Goal: Information Seeking & Learning: Learn about a topic

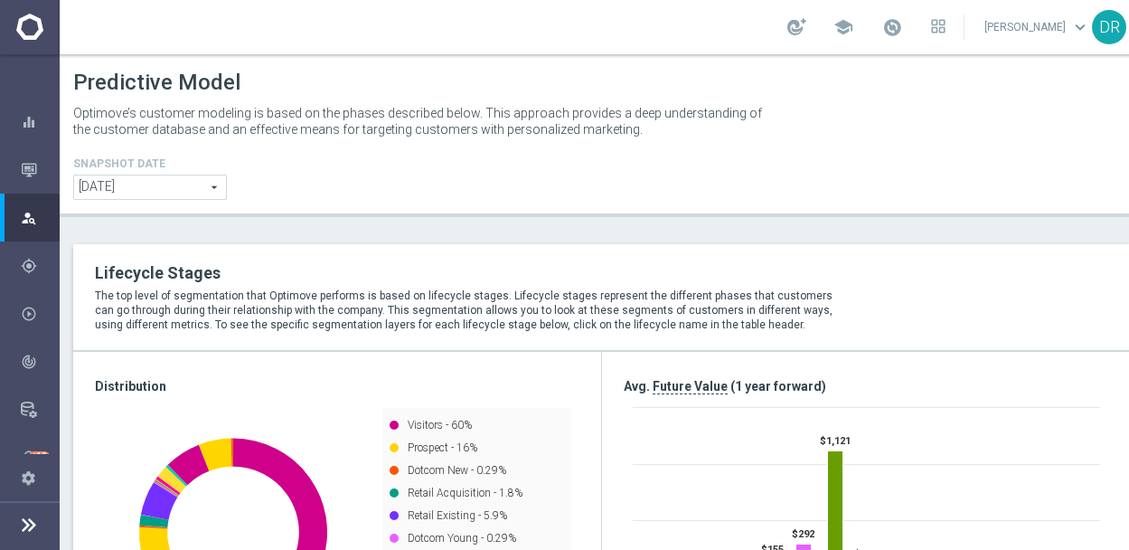
click at [24, 164] on icon "button" at bounding box center [29, 170] width 16 height 16
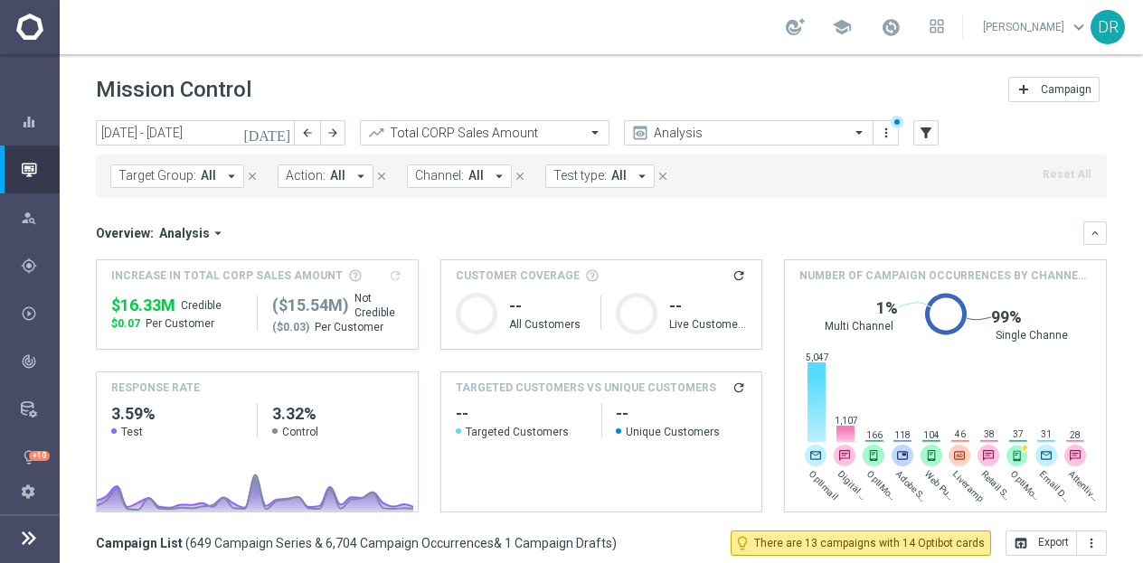
click at [224, 170] on icon "arrow_drop_down" at bounding box center [231, 176] width 16 height 16
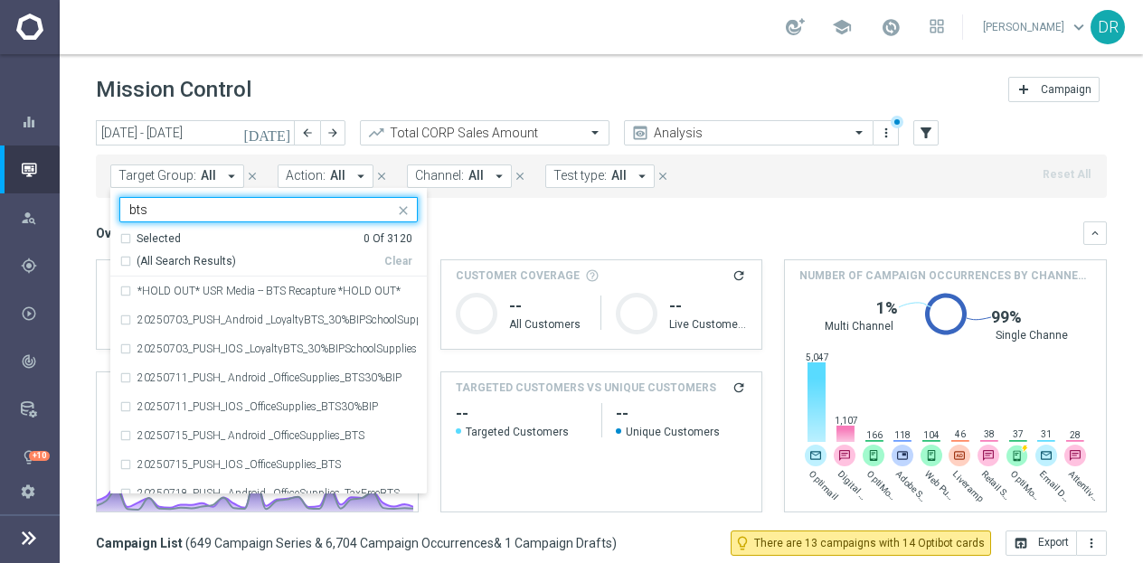
type input "bts"
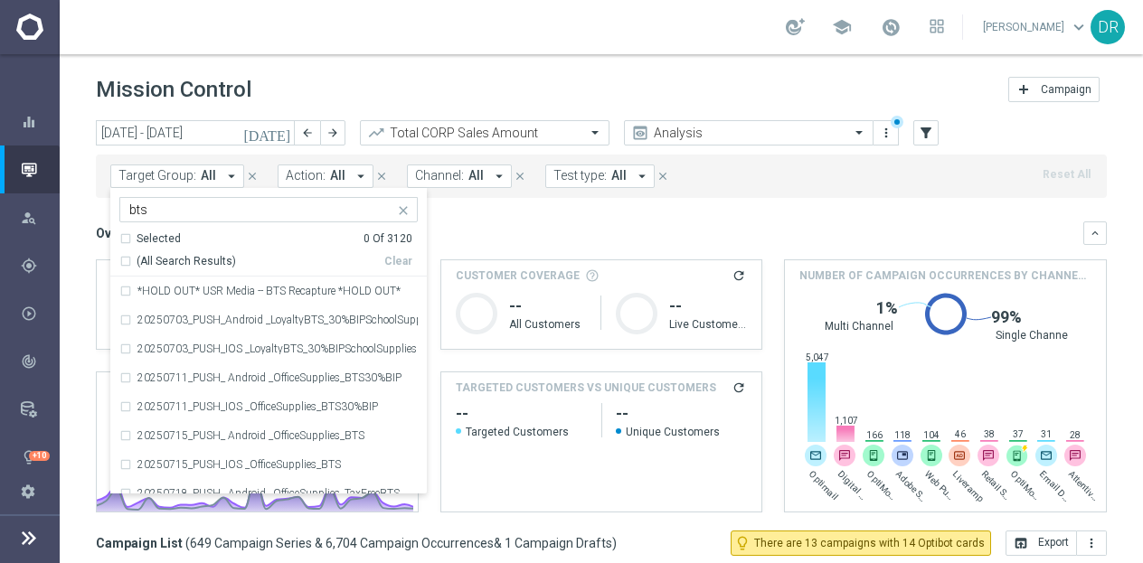
drag, startPoint x: 224, startPoint y: 182, endPoint x: 318, endPoint y: 234, distance: 107.6
click at [244, 188] on div "Target Group: All arrow_drop_down bts Selected 0 Of 3120 (All Search Results) C…" at bounding box center [177, 177] width 134 height 24
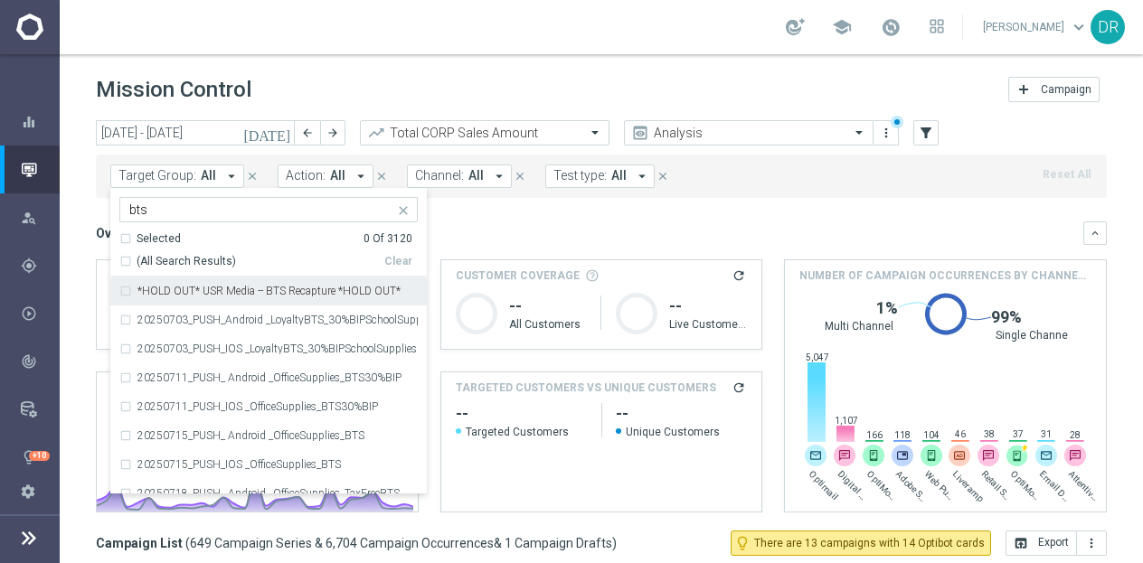
click at [158, 263] on span "(All Search Results)" at bounding box center [185, 261] width 99 height 15
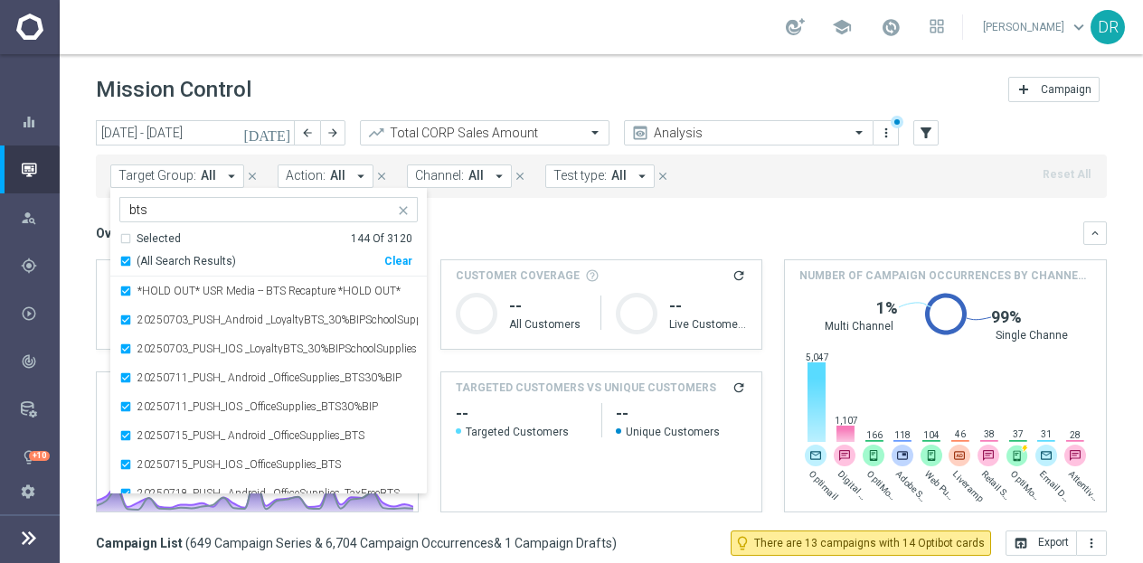
click at [533, 237] on div "Overview: Analysis arrow_drop_down" at bounding box center [589, 233] width 987 height 16
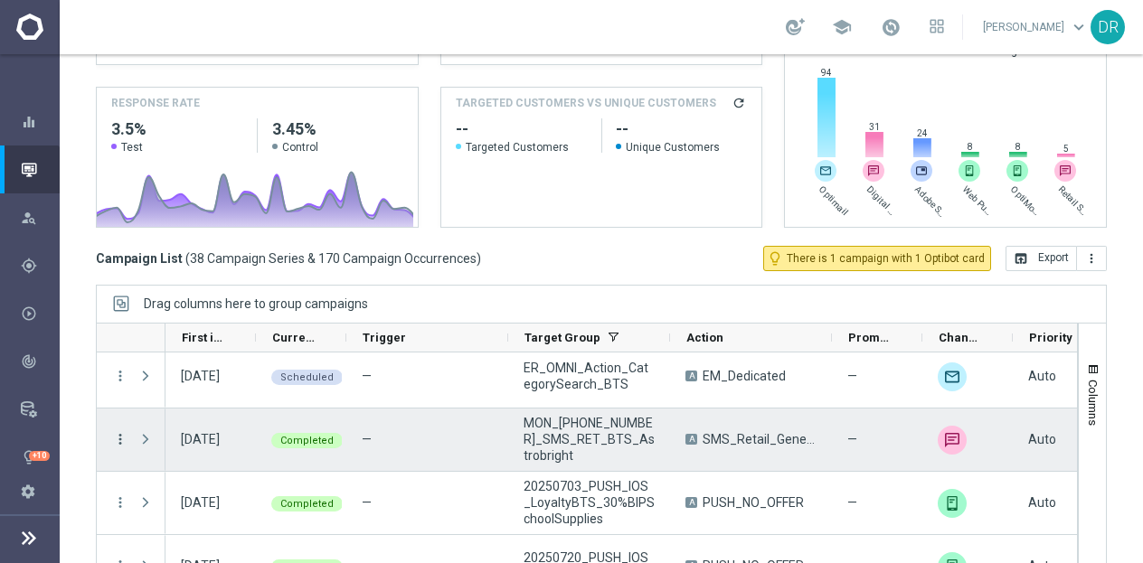
click at [122, 434] on icon "more_vert" at bounding box center [120, 439] width 16 height 16
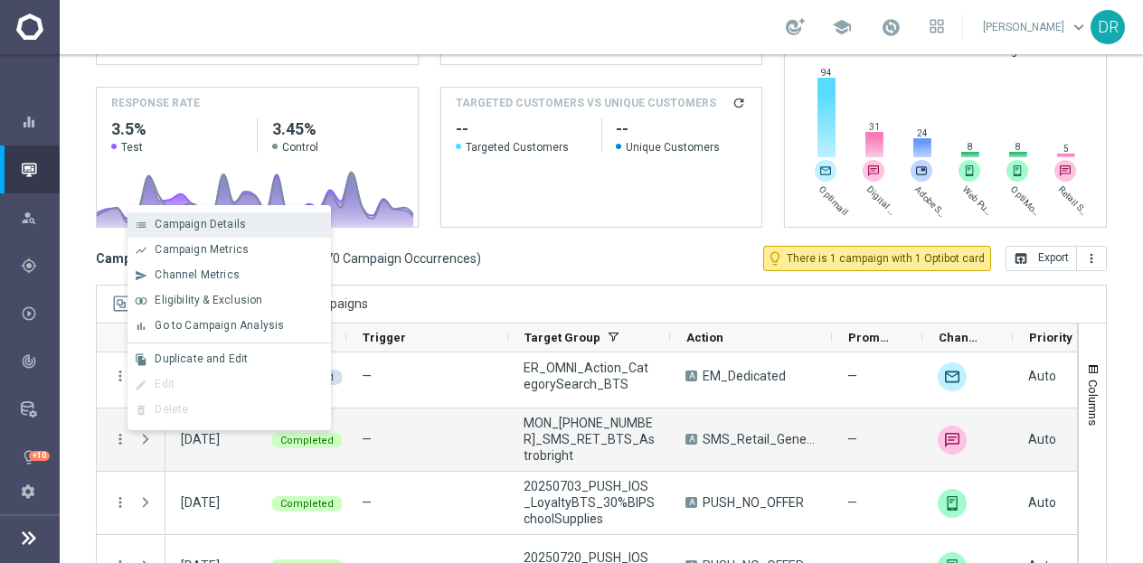
click at [219, 218] on span "Campaign Details" at bounding box center [200, 224] width 91 height 13
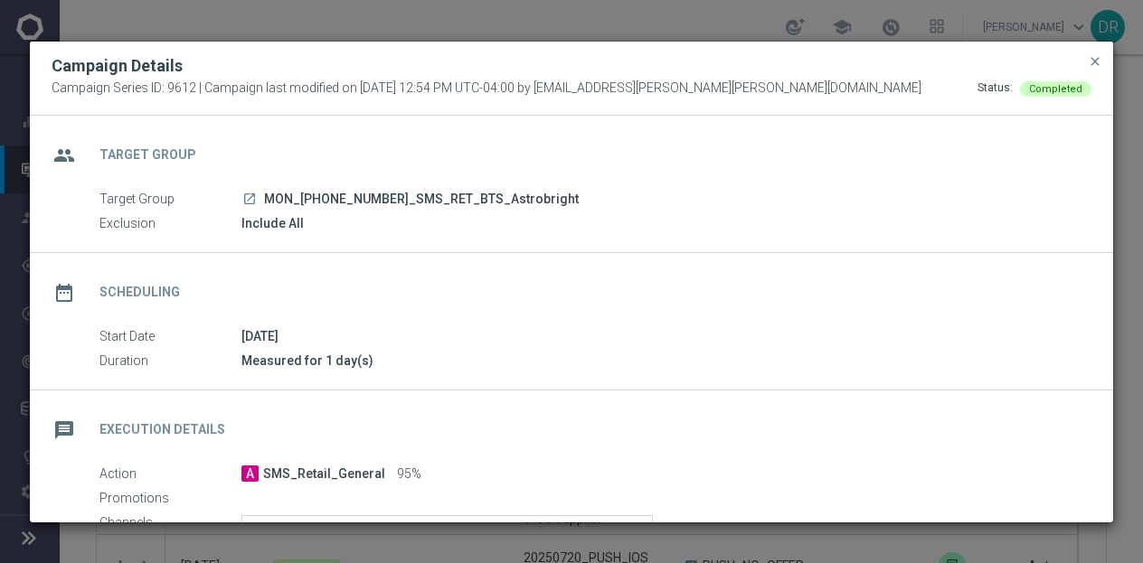
click at [248, 198] on icon "launch" at bounding box center [249, 199] width 14 height 14
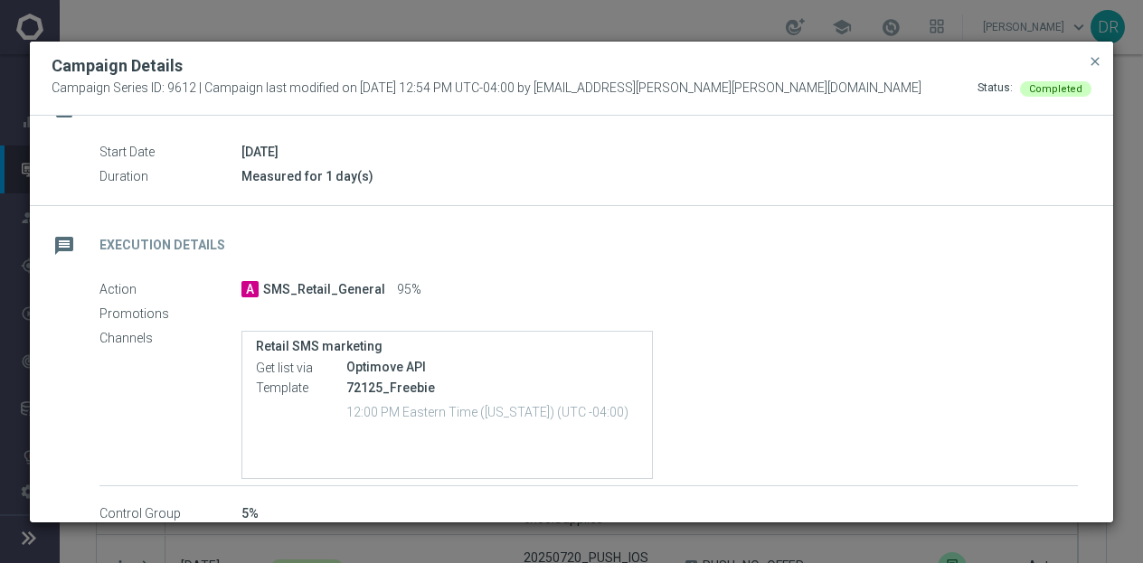
scroll to position [227, 0]
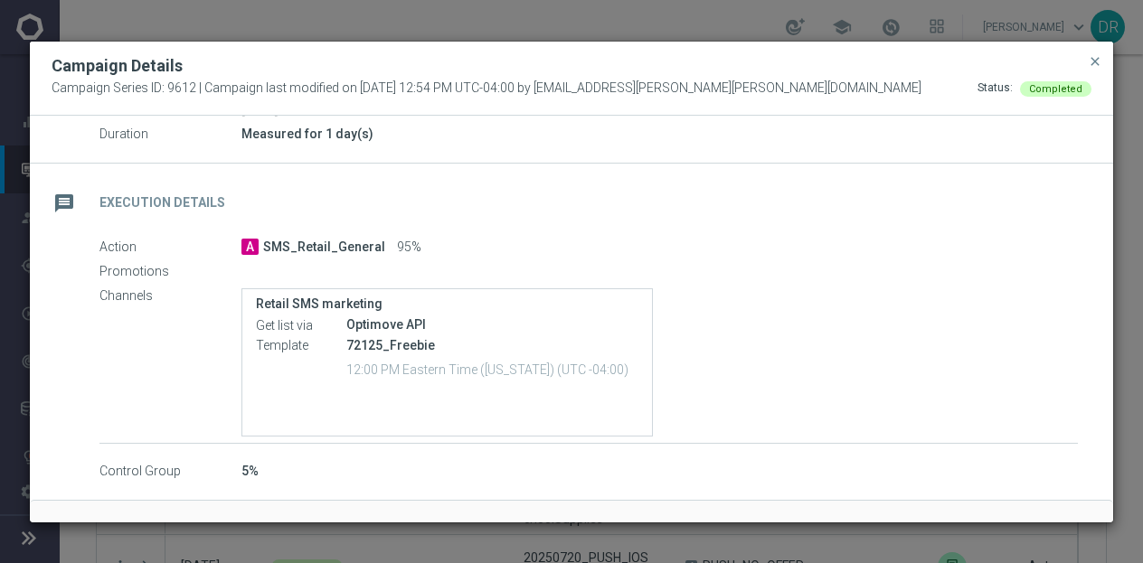
click at [393, 365] on p "12:00 PM Eastern Time ([US_STATE]) (UTC -04:00)" at bounding box center [492, 369] width 292 height 18
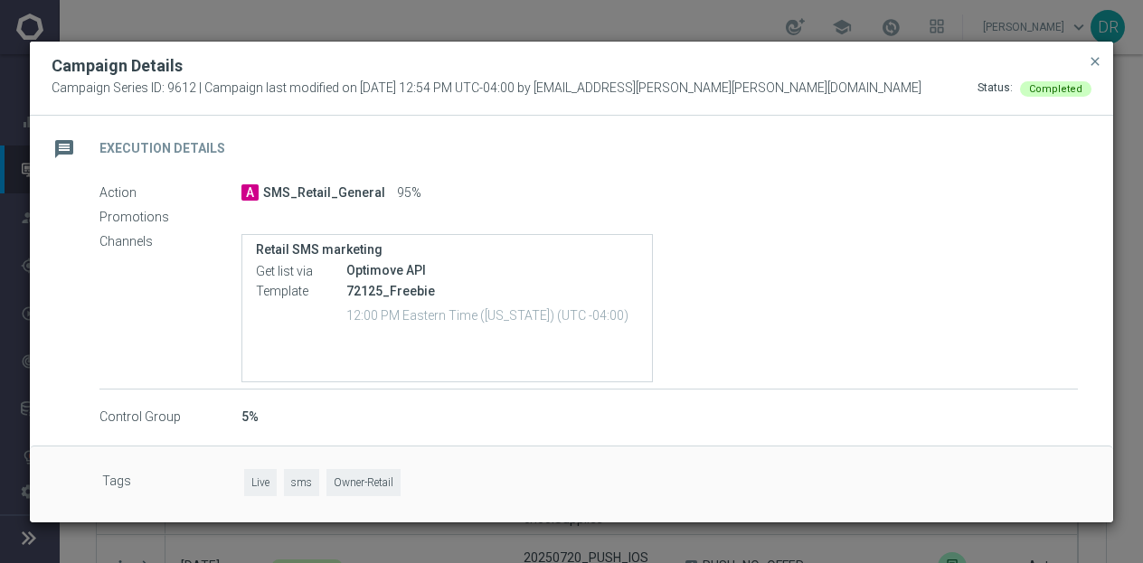
scroll to position [281, 0]
click at [365, 291] on p "72125_Freebie" at bounding box center [492, 291] width 292 height 16
copy p "72125_Freebie"
click at [1095, 52] on button "close" at bounding box center [1095, 62] width 18 height 22
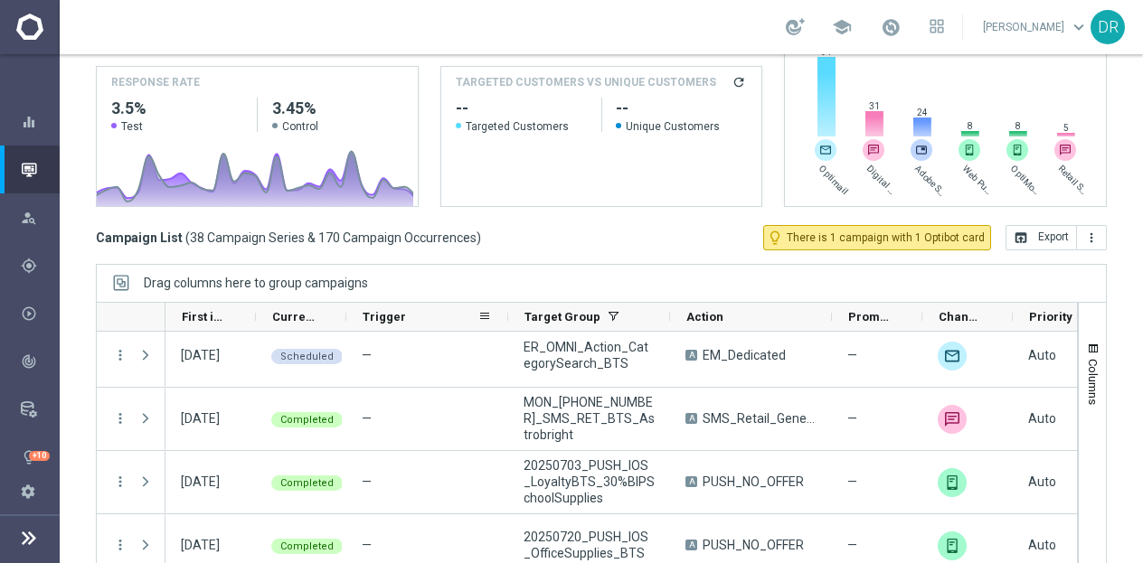
scroll to position [306, 0]
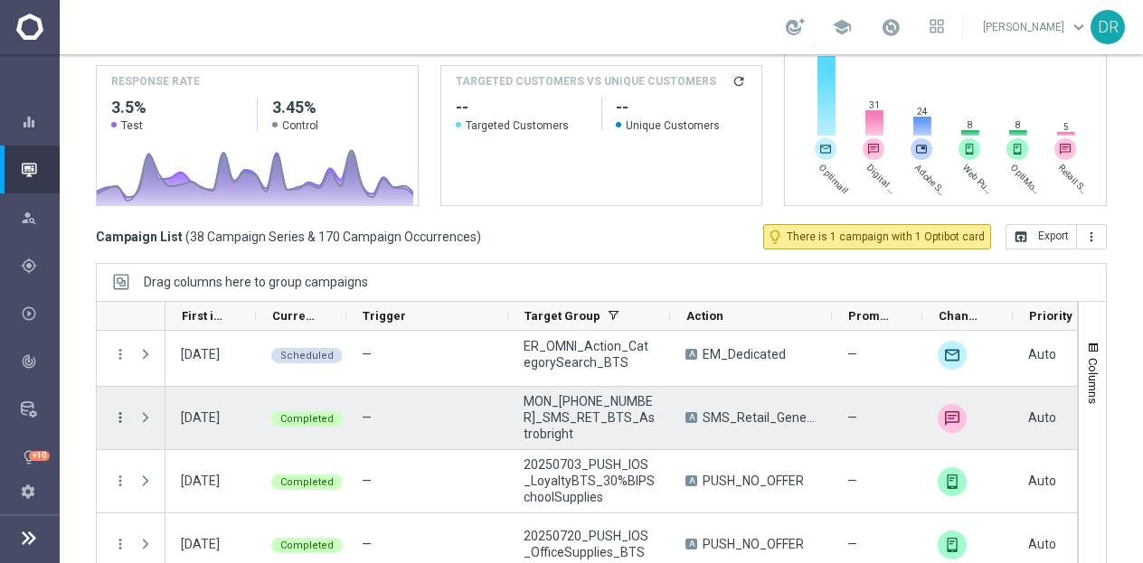
click at [114, 413] on icon "more_vert" at bounding box center [120, 417] width 16 height 16
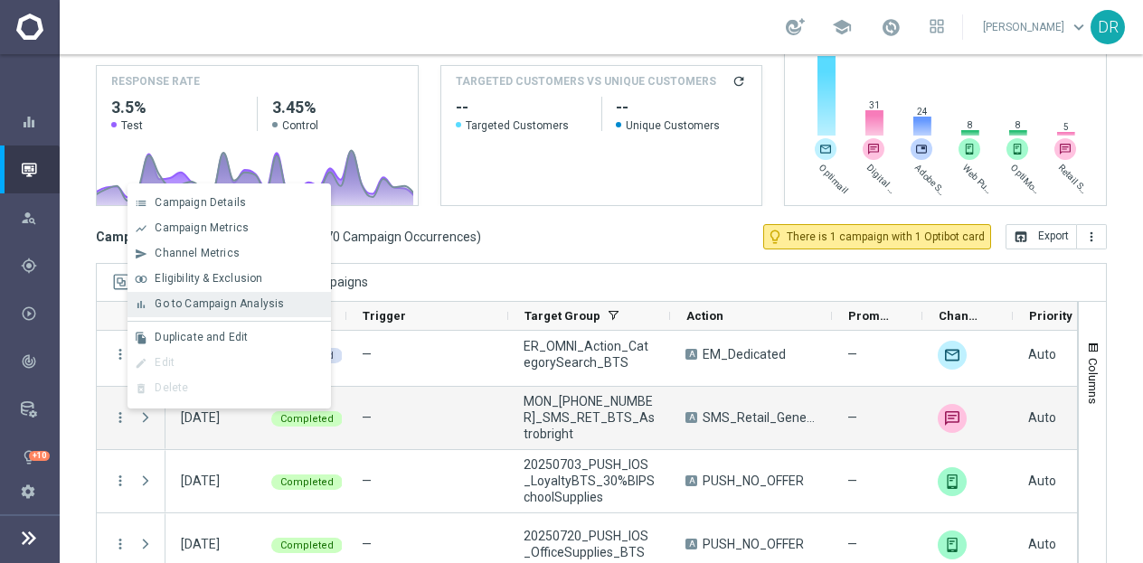
click at [225, 304] on span "Go to Campaign Analysis" at bounding box center [219, 303] width 129 height 13
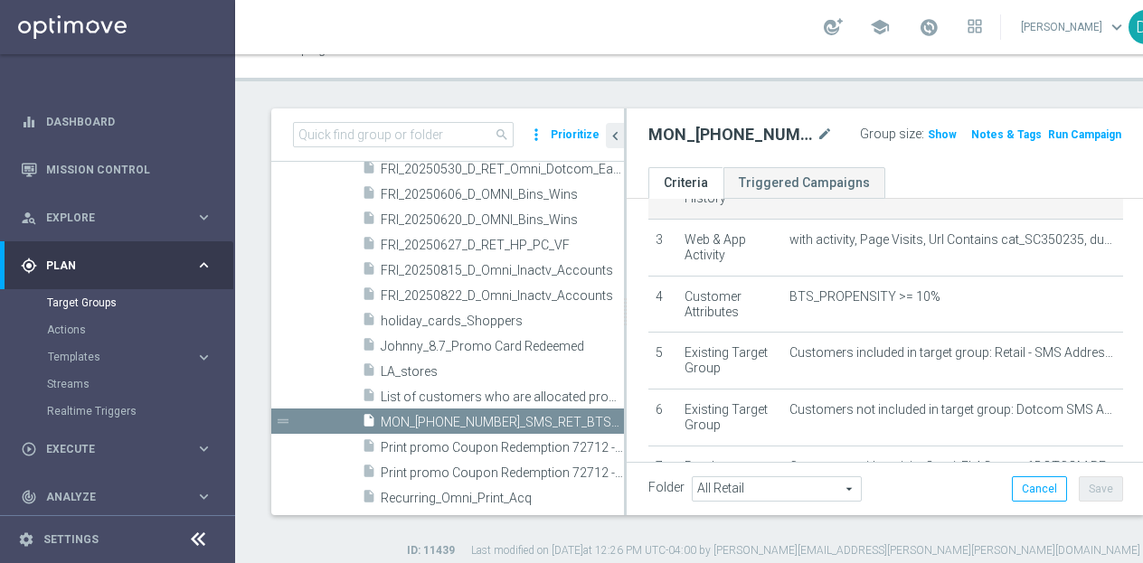
scroll to position [131, 0]
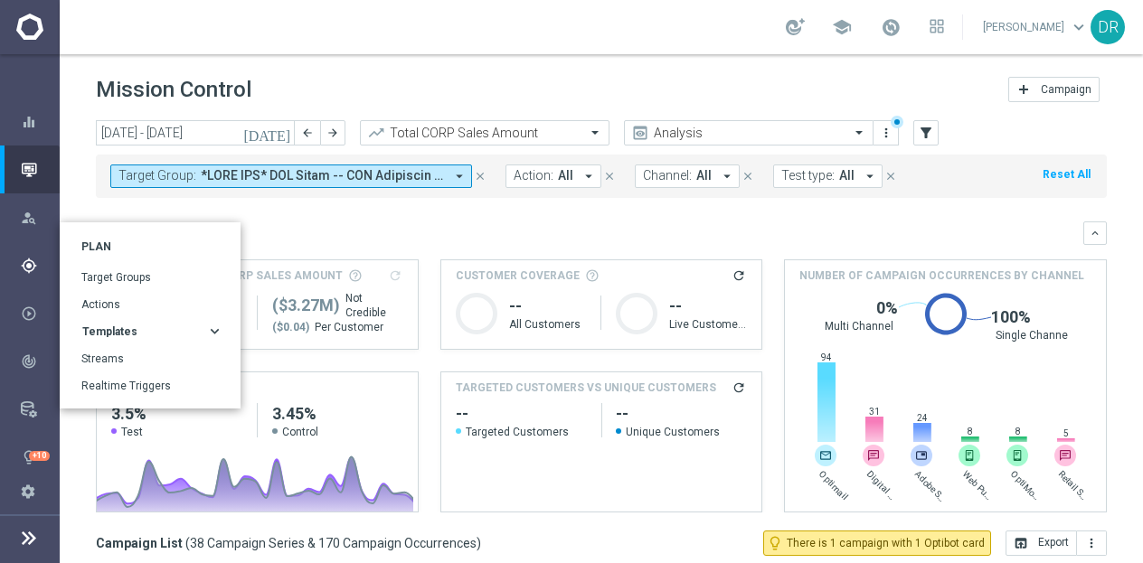
click at [211, 335] on icon "keyboard_arrow_right" at bounding box center [214, 331] width 17 height 17
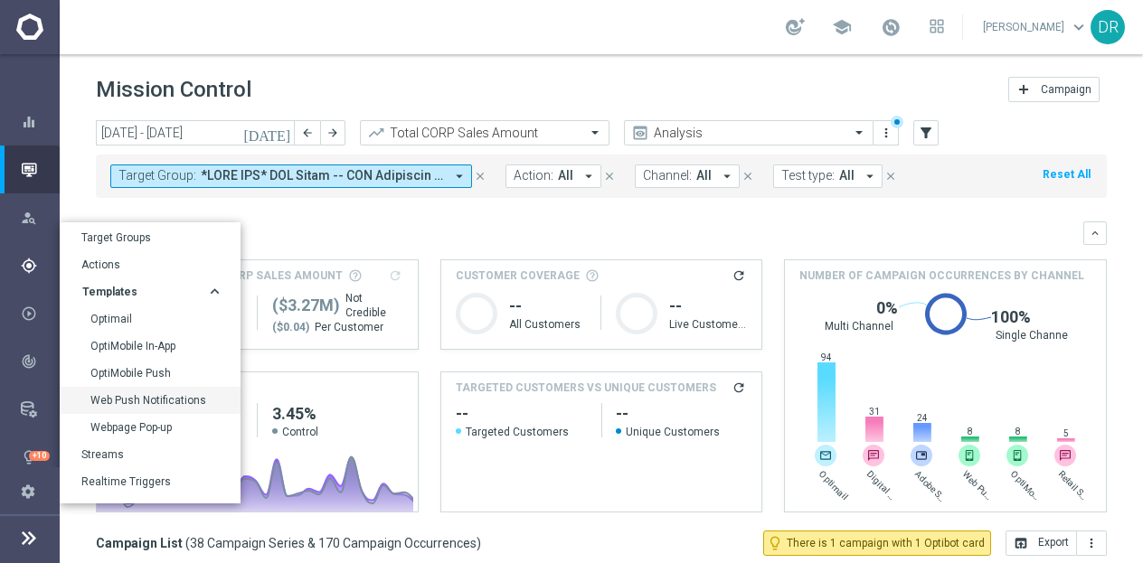
scroll to position [40, 0]
click at [113, 287] on span "Templates" at bounding box center [109, 292] width 55 height 11
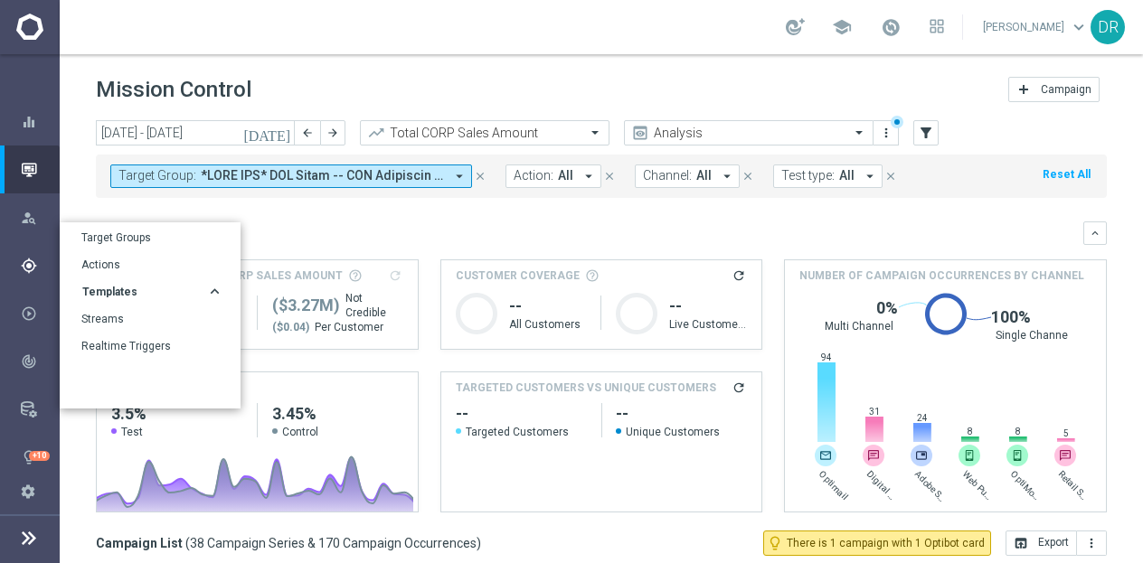
scroll to position [0, 0]
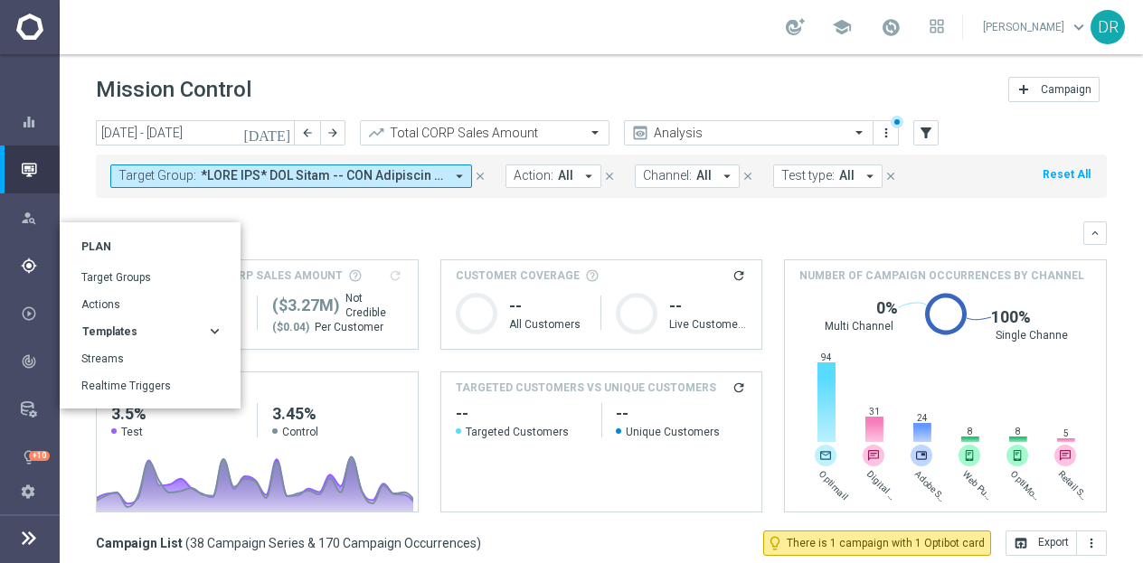
click at [127, 334] on span "Templates" at bounding box center [109, 331] width 55 height 11
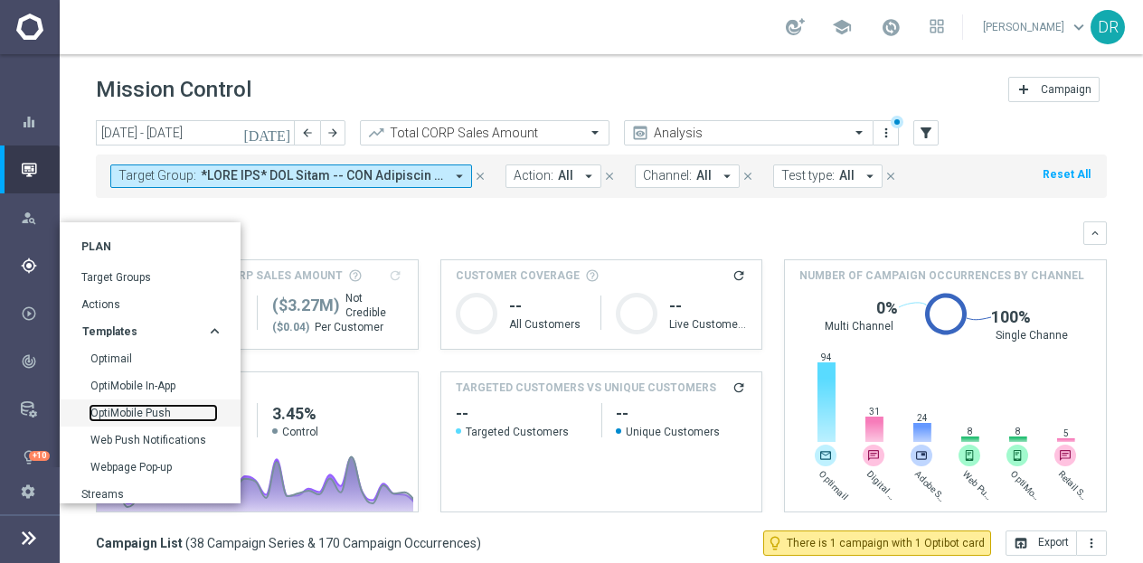
click at [162, 406] on link "OptiMobile Push" at bounding box center [153, 413] width 126 height 14
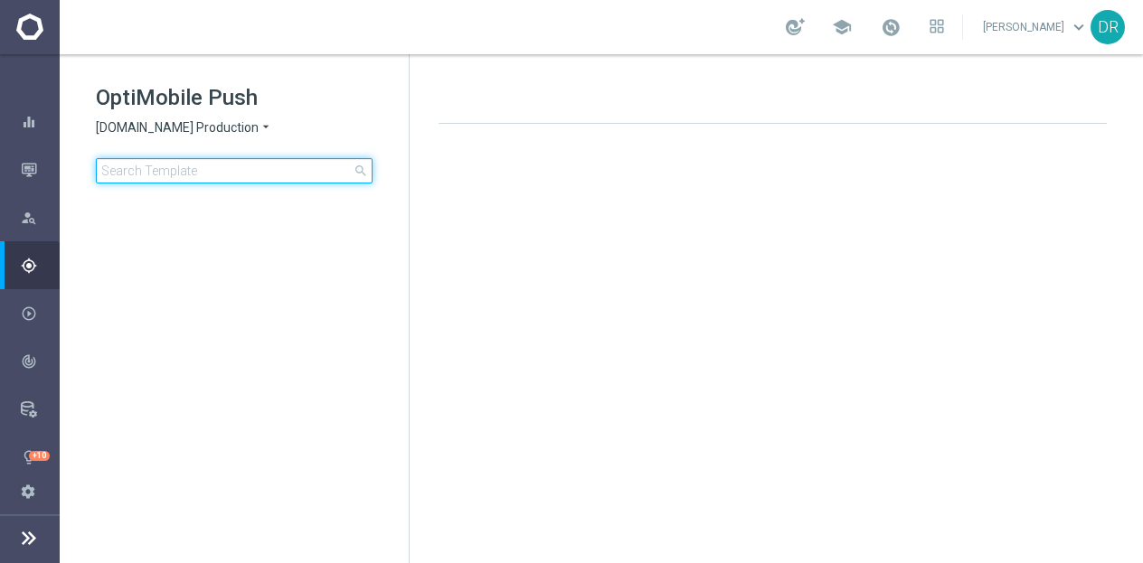
click at [297, 180] on input at bounding box center [234, 170] width 277 height 25
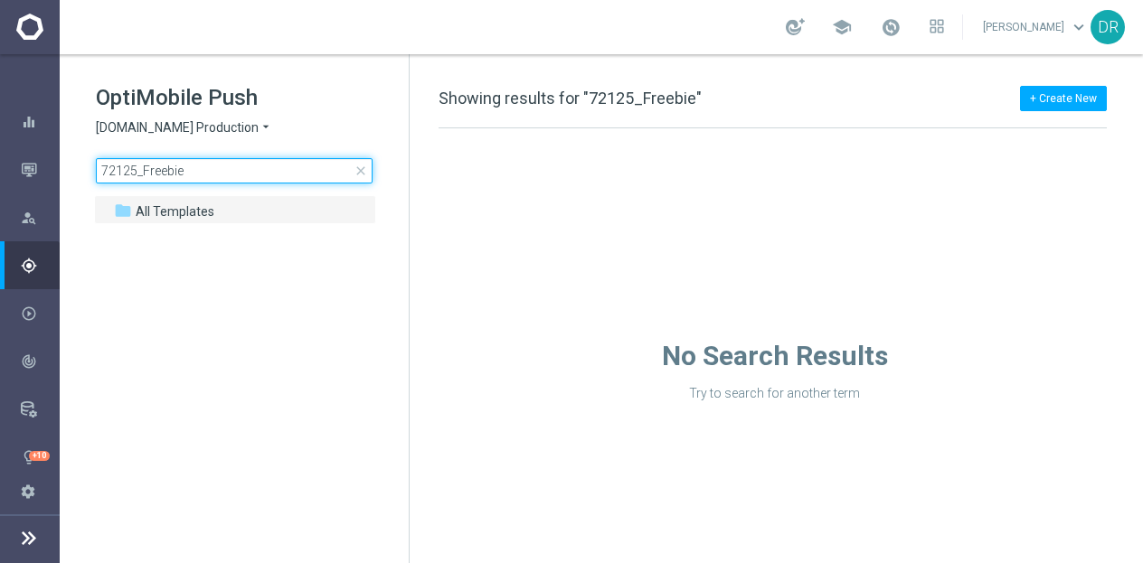
type input "72125_Freebie"
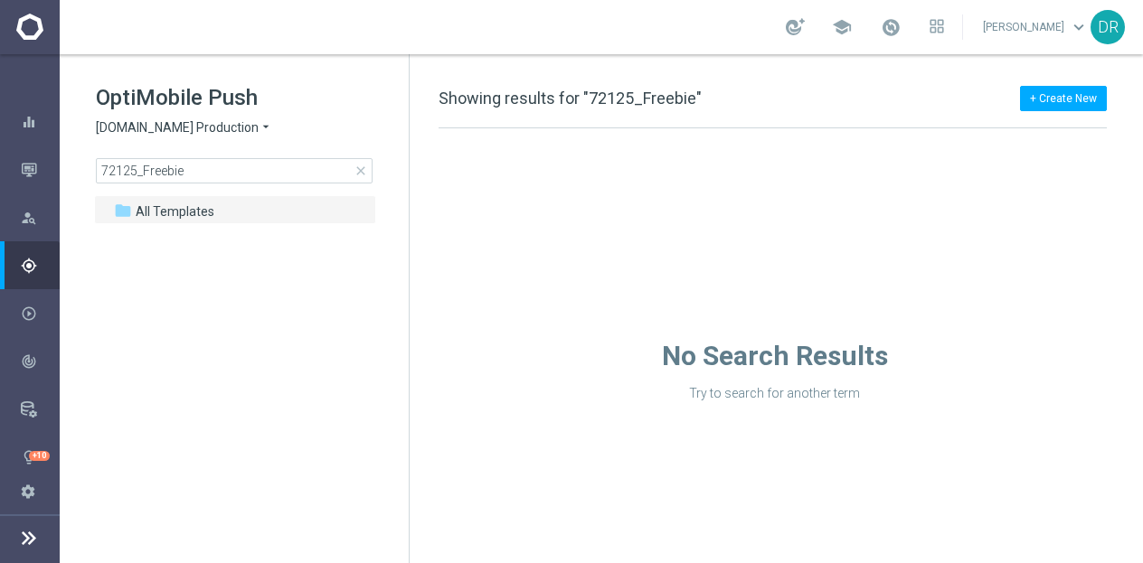
click at [259, 127] on icon "arrow_drop_down" at bounding box center [266, 127] width 14 height 17
click at [339, 126] on div "staples.com Production arrow_drop_down × staples.com Production staples.com Pro…" at bounding box center [234, 127] width 277 height 17
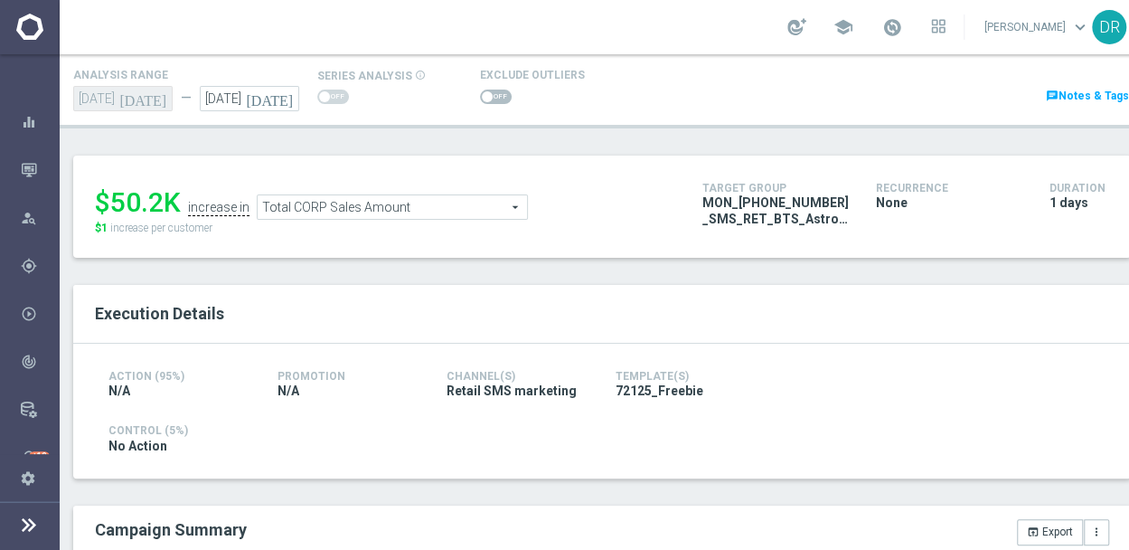
scroll to position [103, 0]
click at [335, 91] on span at bounding box center [333, 98] width 32 height 14
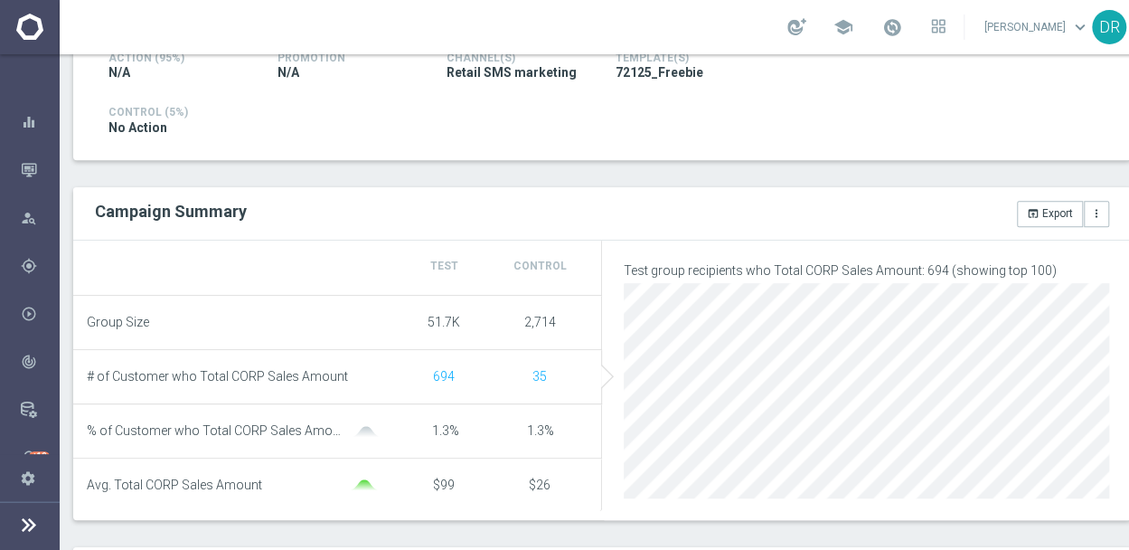
scroll to position [452, 0]
